Goal: Information Seeking & Learning: Understand process/instructions

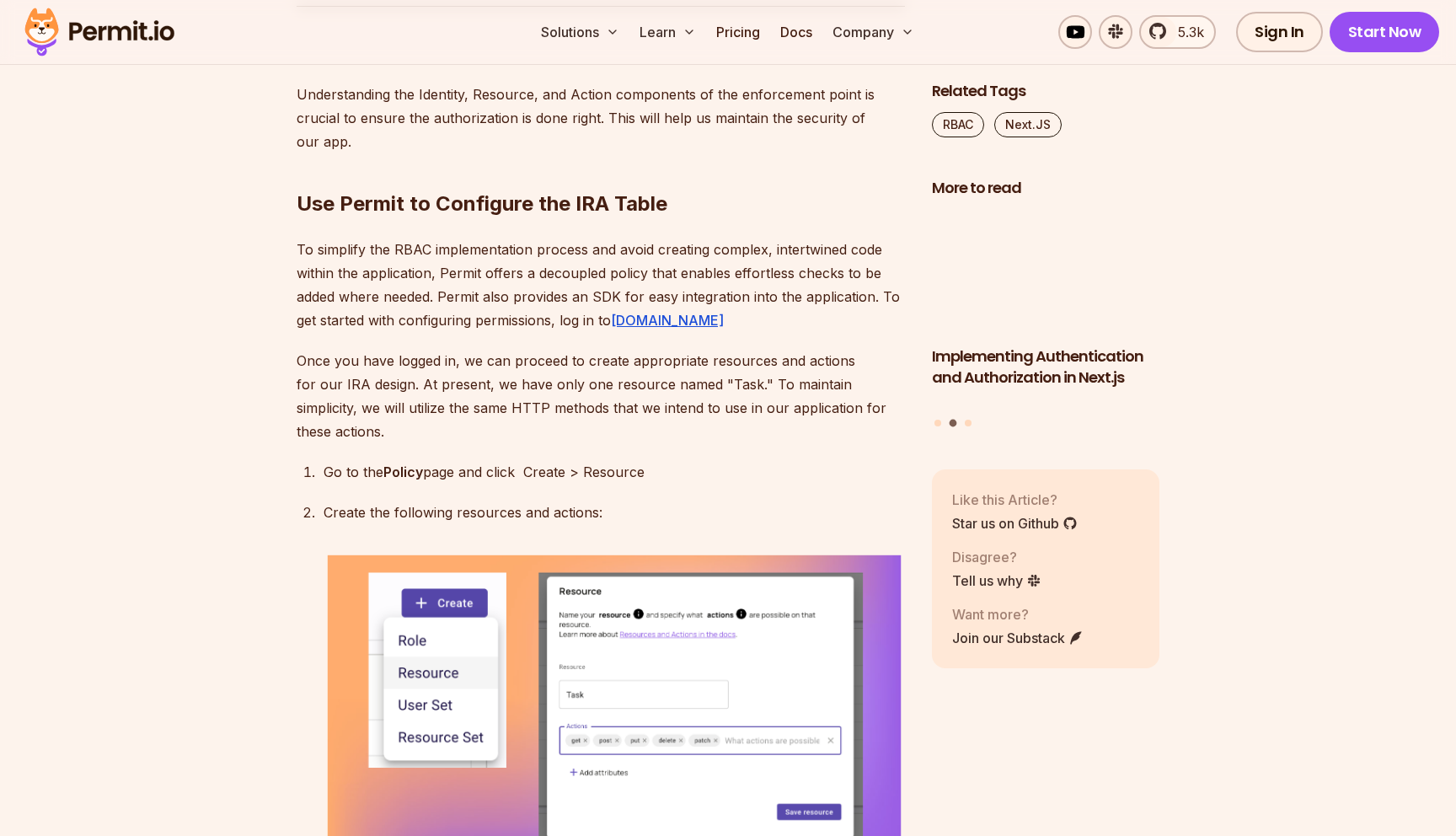
scroll to position [5308, 0]
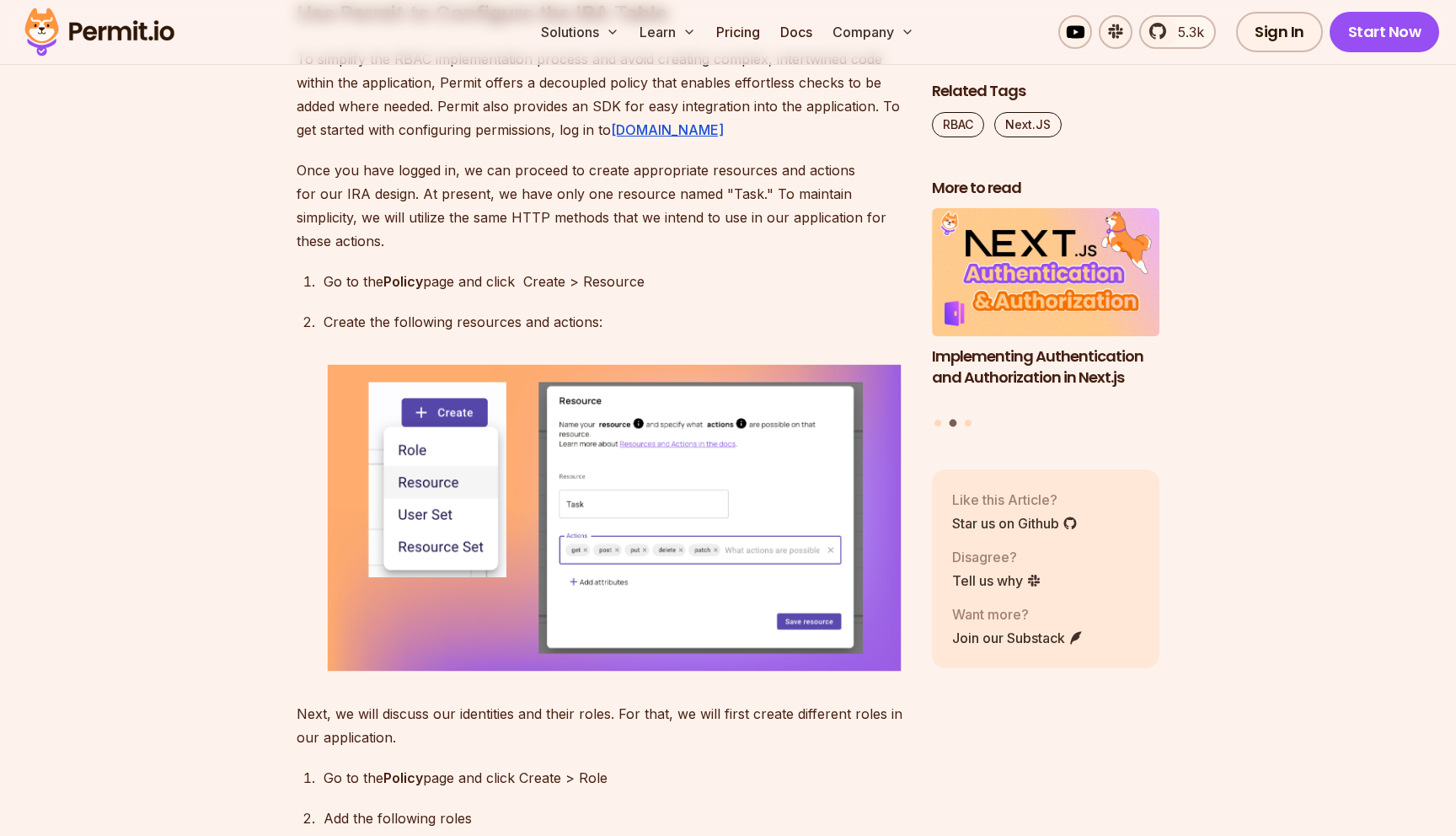
click at [481, 142] on p "To simplify the RBAC implementation process and avoid creating complex, intertw…" at bounding box center [600, 94] width 608 height 94
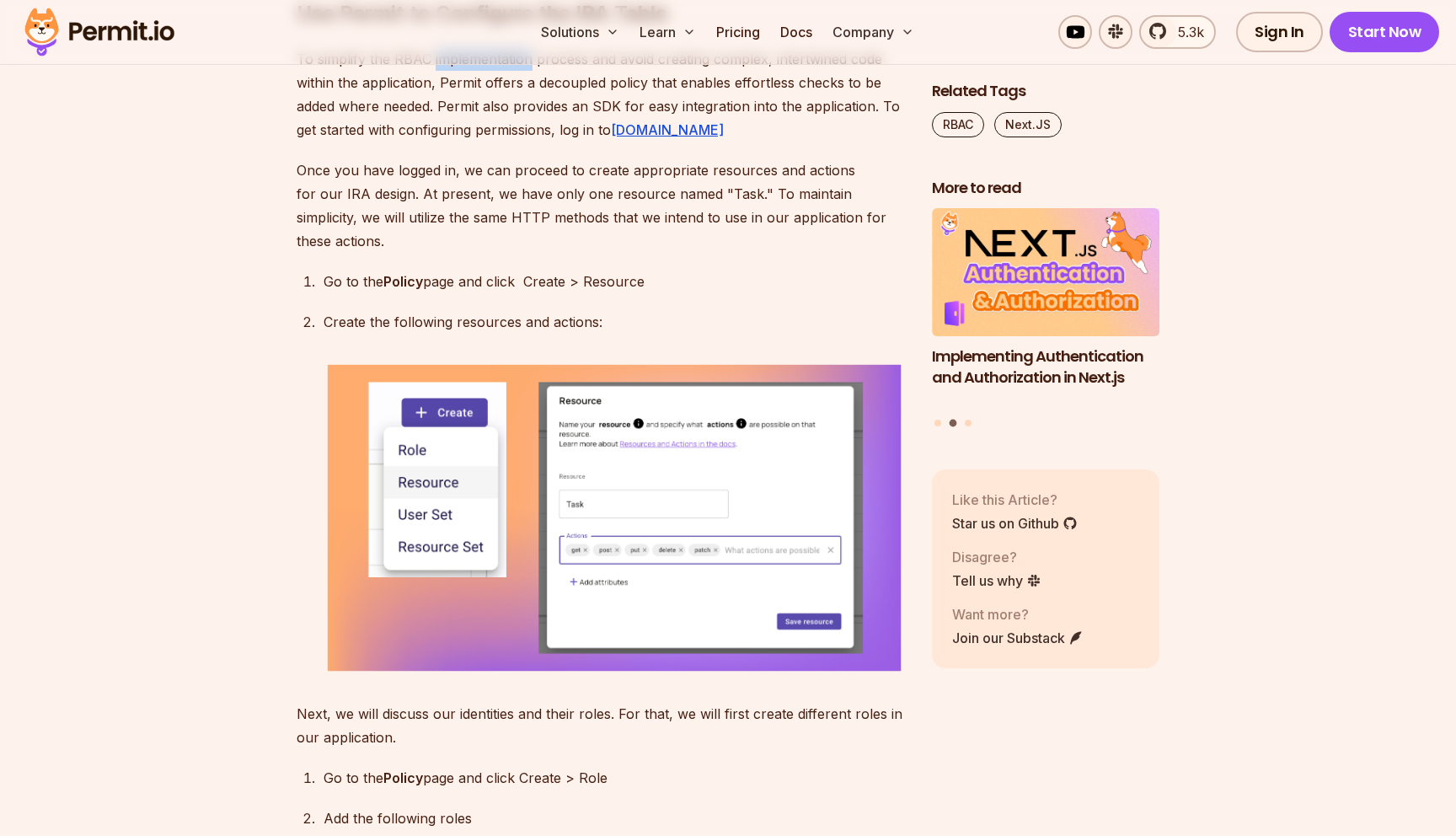
click at [481, 142] on p "To simplify the RBAC implementation process and avoid creating complex, intertw…" at bounding box center [600, 94] width 608 height 94
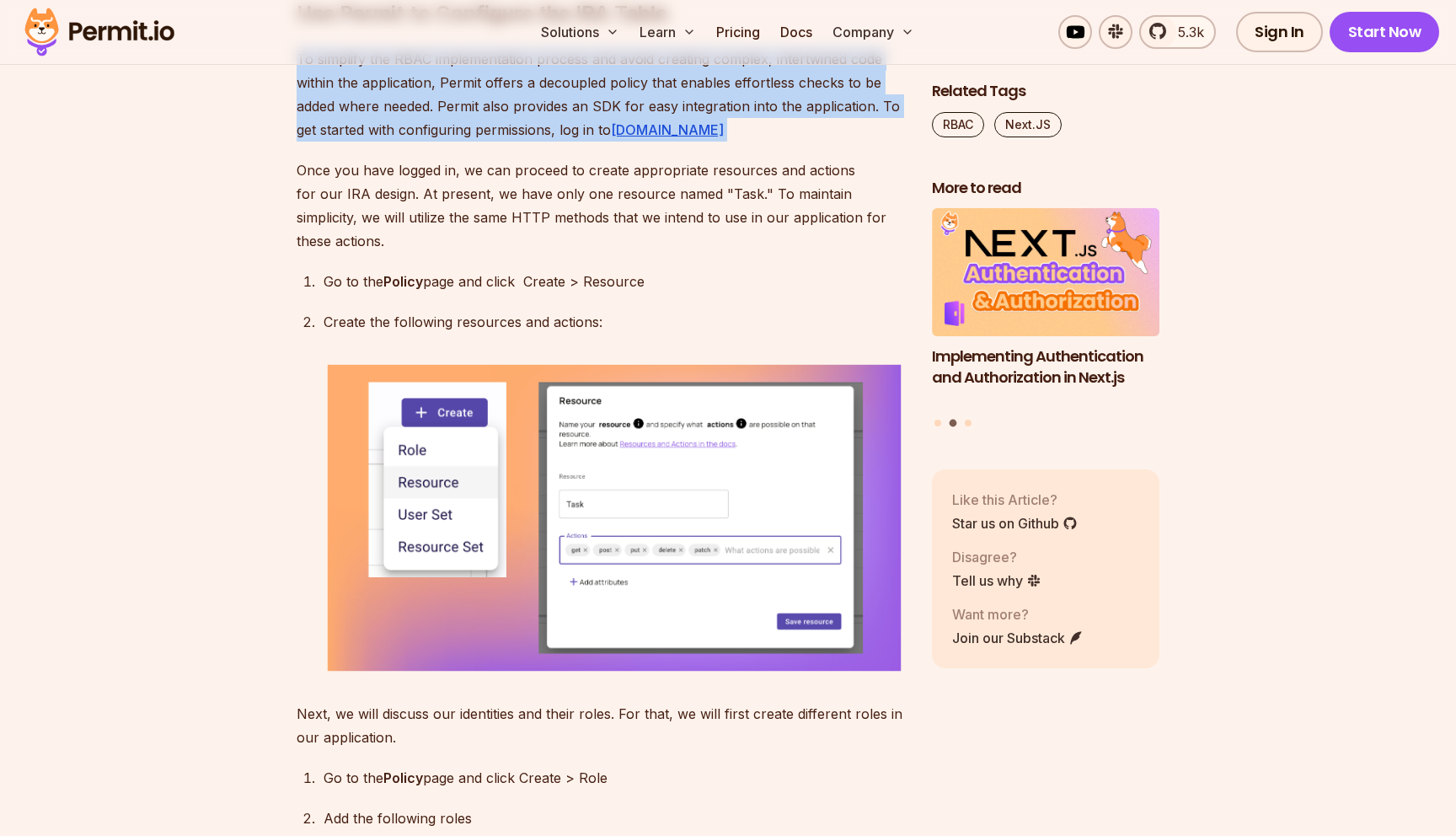
click at [481, 142] on p "To simplify the RBAC implementation process and avoid creating complex, intertw…" at bounding box center [600, 94] width 608 height 94
click at [483, 142] on p "To simplify the RBAC implementation process and avoid creating complex, intertw…" at bounding box center [600, 94] width 608 height 94
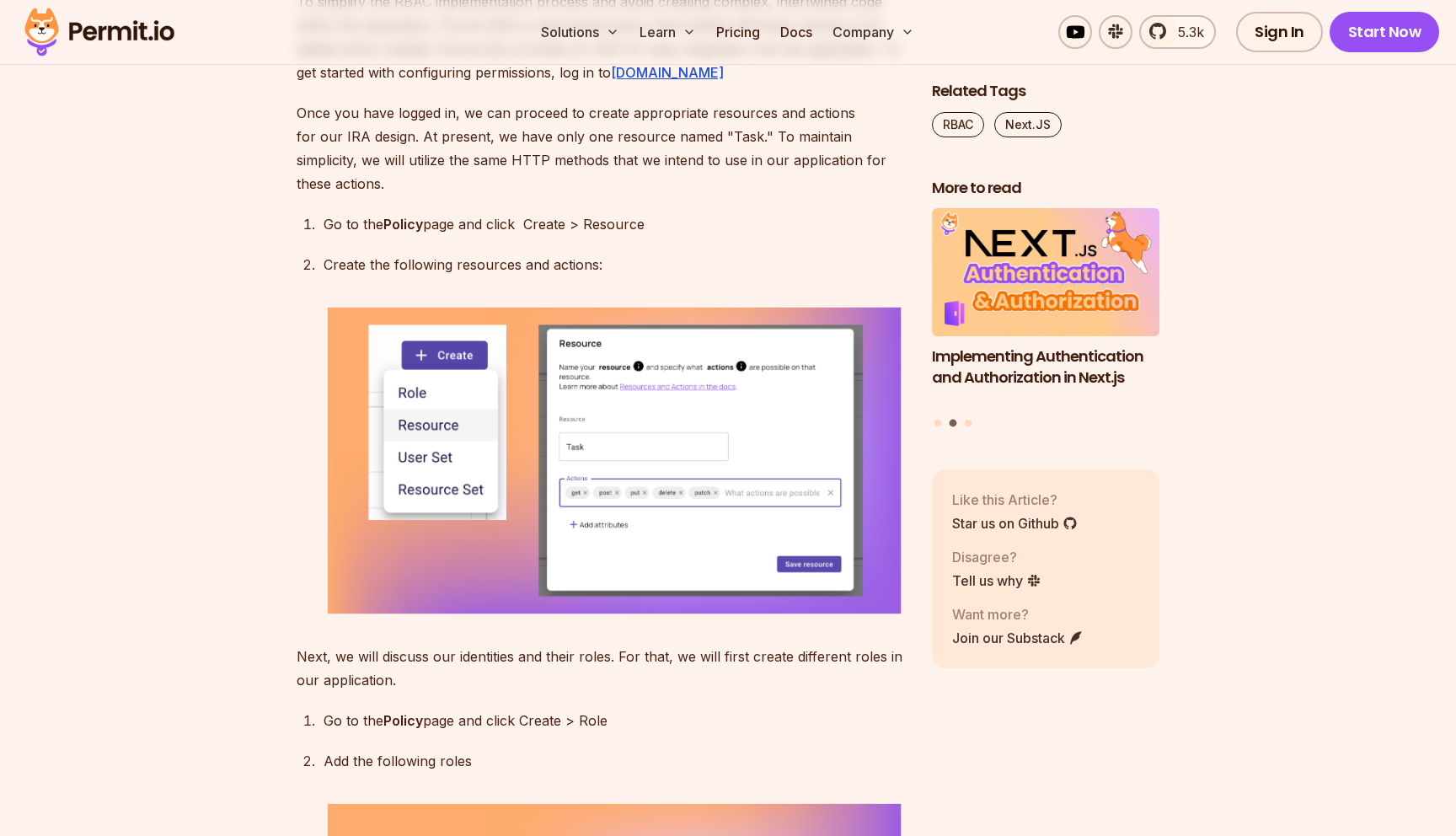
scroll to position [5358, 0]
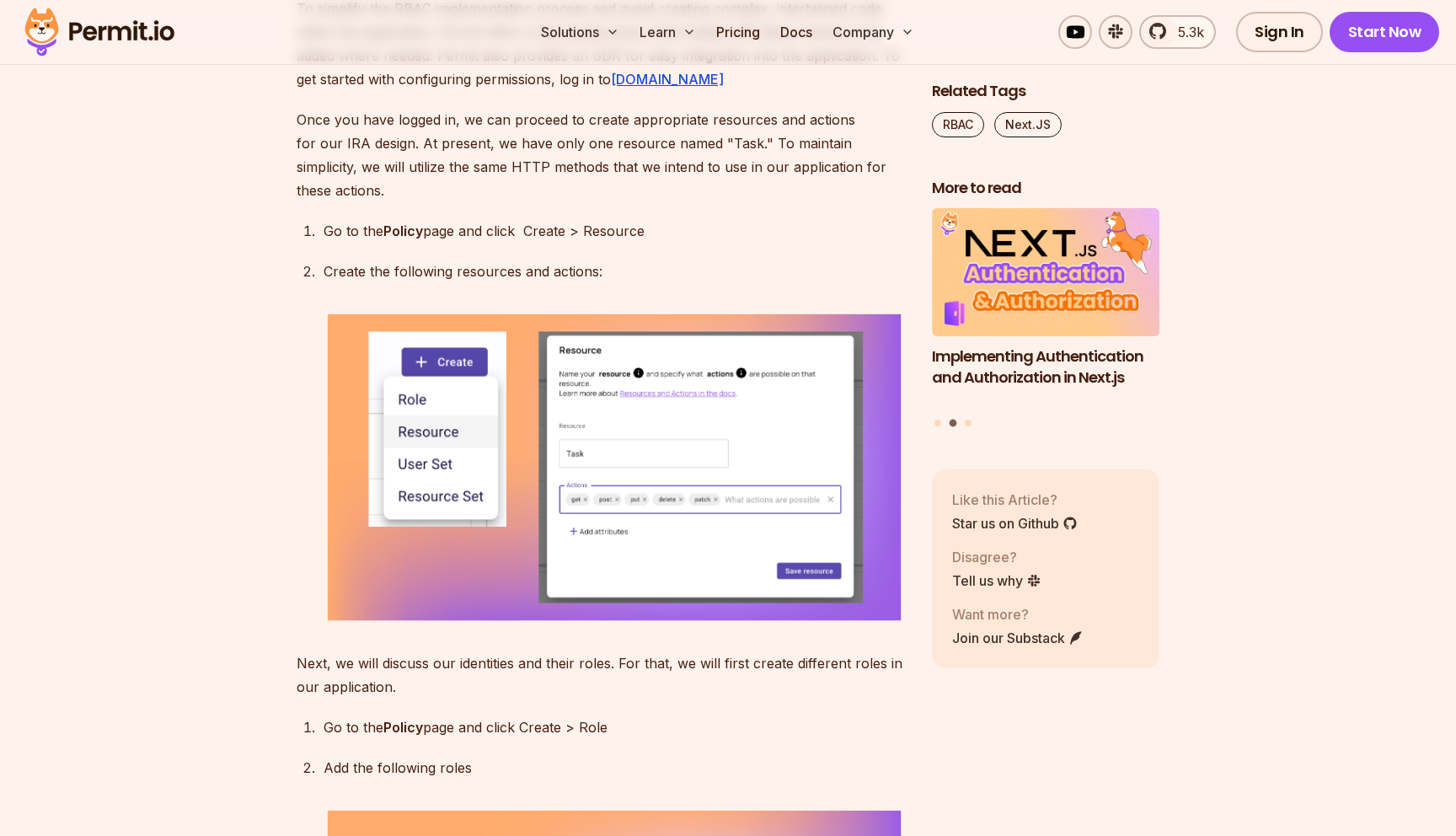
click at [326, 91] on p "To simplify the RBAC implementation process and avoid creating complex, intertw…" at bounding box center [600, 44] width 608 height 94
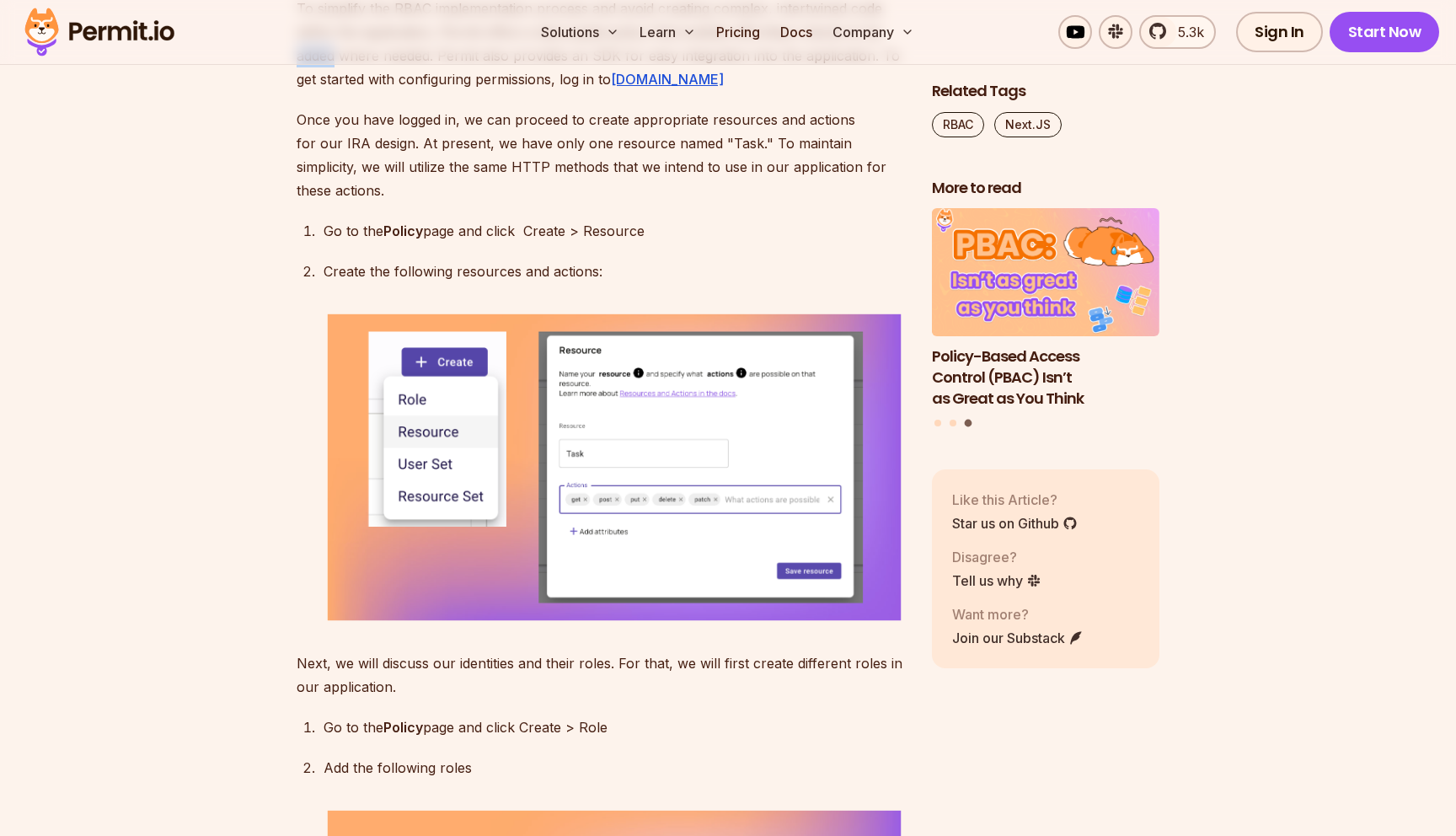
click at [326, 91] on p "To simplify the RBAC implementation process and avoid creating complex, intertw…" at bounding box center [600, 44] width 608 height 94
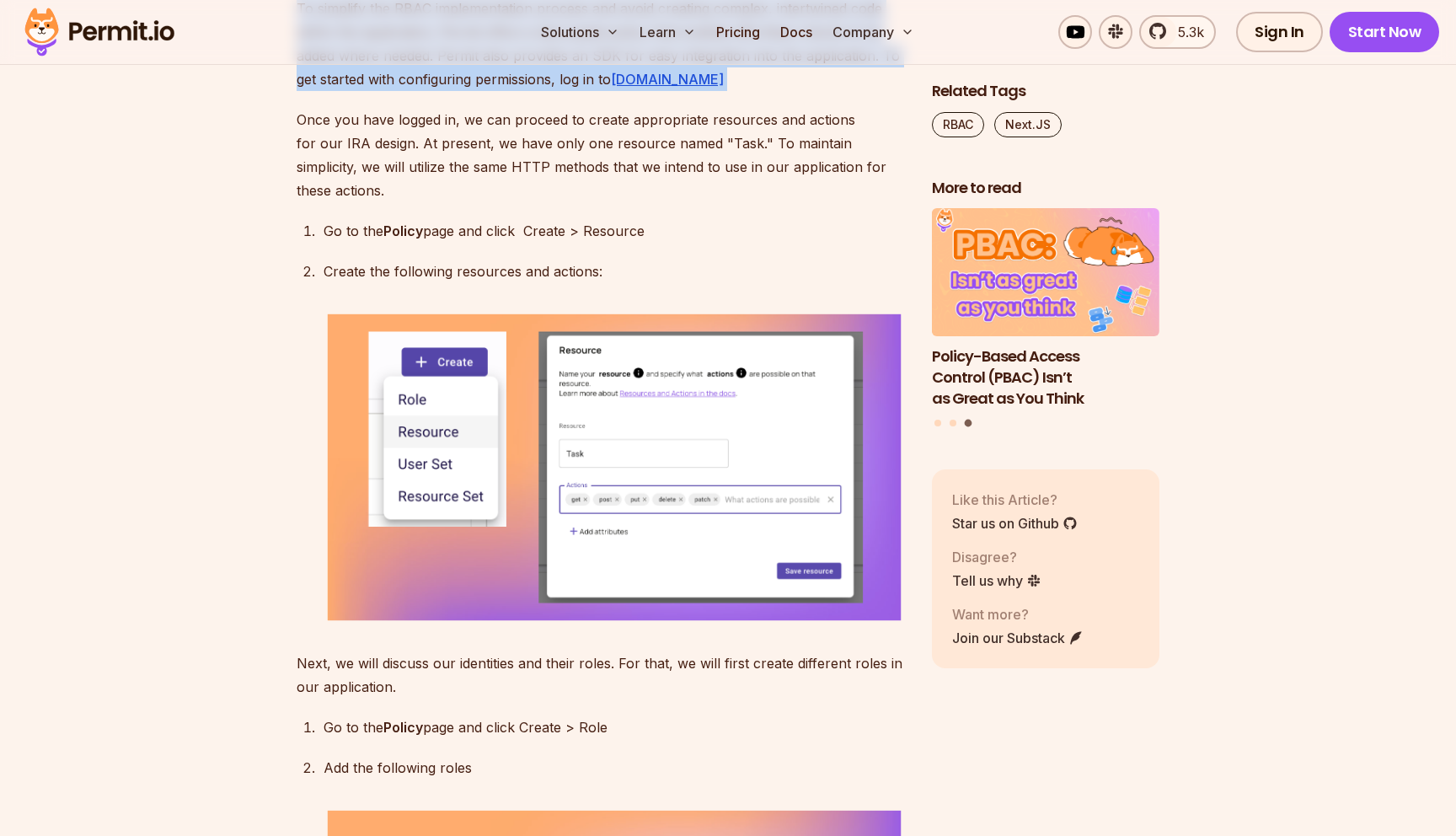
click at [326, 91] on p "To simplify the RBAC implementation process and avoid creating complex, intertw…" at bounding box center [600, 44] width 608 height 94
click at [392, 91] on p "To simplify the RBAC implementation process and avoid creating complex, intertw…" at bounding box center [600, 44] width 608 height 94
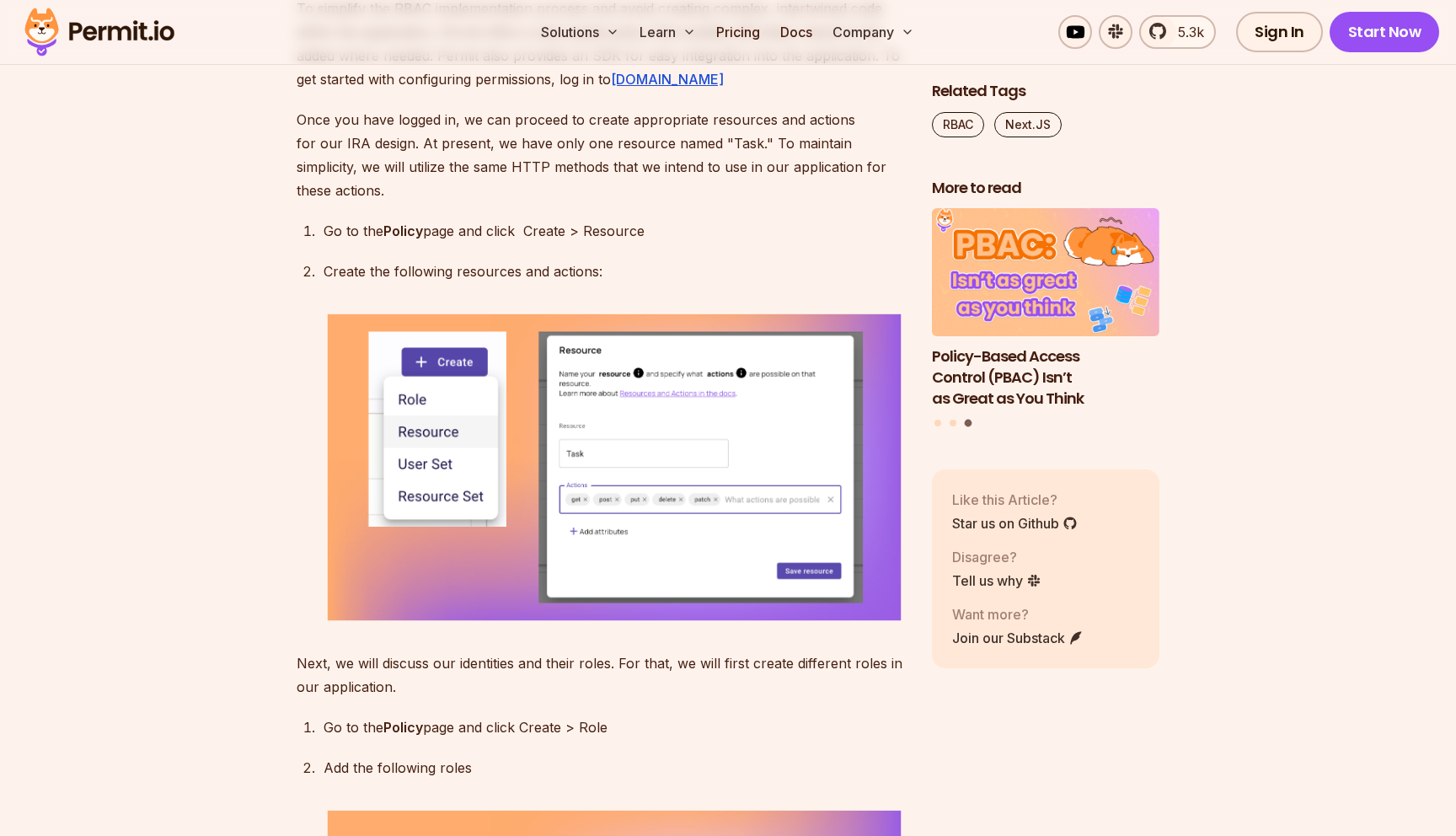
click at [480, 91] on p "To simplify the RBAC implementation process and avoid creating complex, intertw…" at bounding box center [600, 44] width 608 height 94
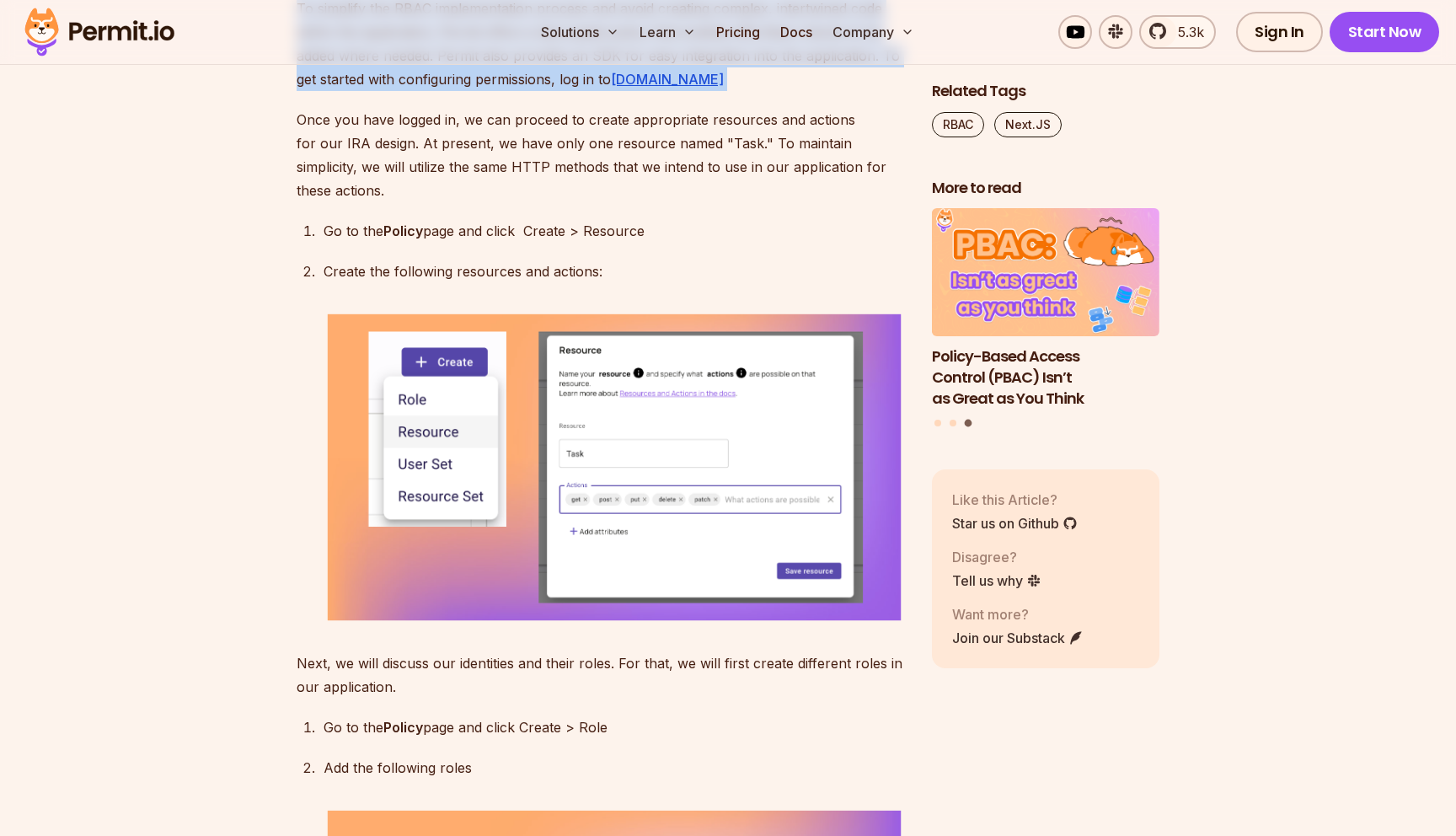
click at [451, 91] on p "To simplify the RBAC implementation process and avoid creating complex, intertw…" at bounding box center [600, 44] width 608 height 94
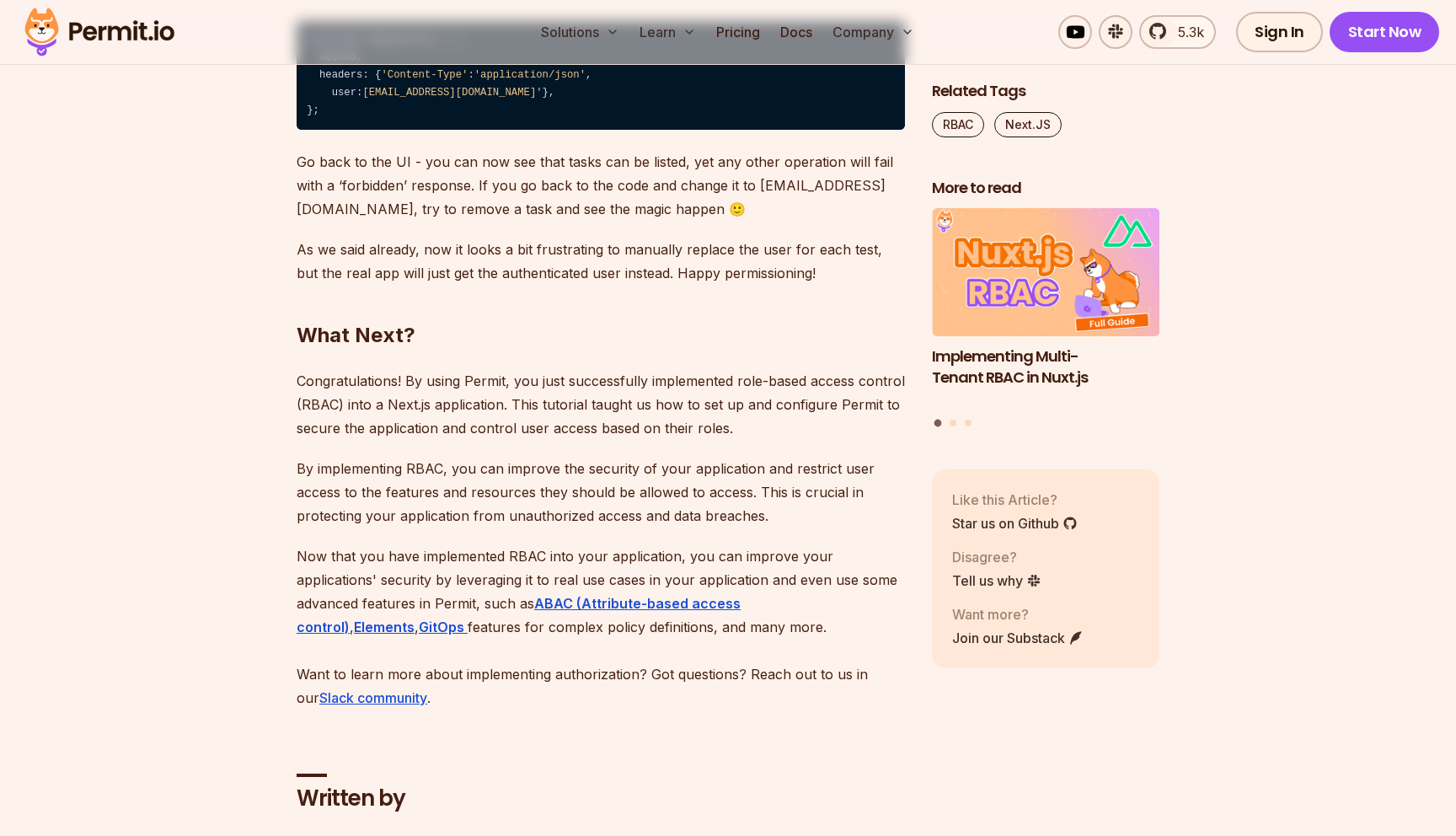
scroll to position [10758, 0]
